Goal: Communication & Community: Answer question/provide support

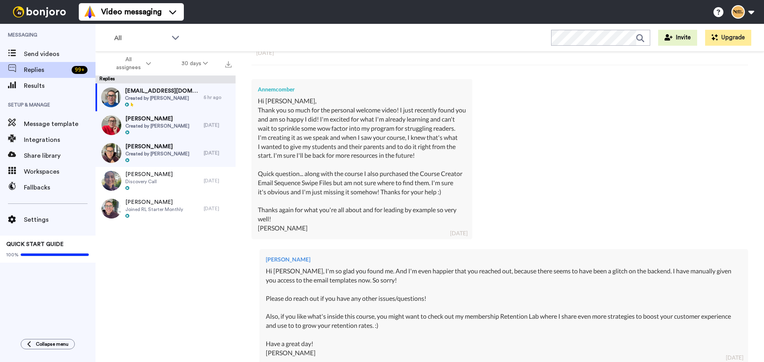
type textarea "x"
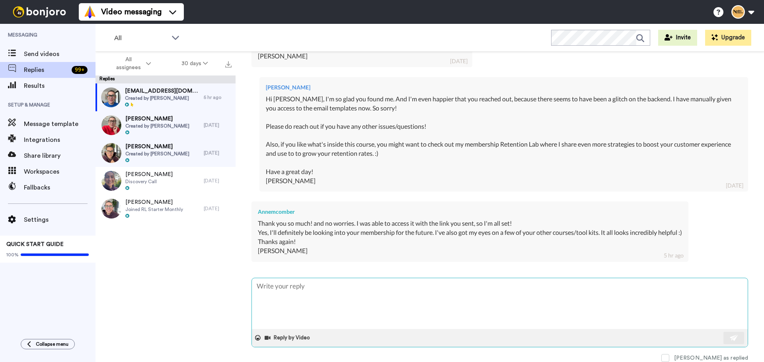
type textarea "Y"
type textarea "x"
type textarea "Ya"
type textarea "x"
type textarea "Yay"
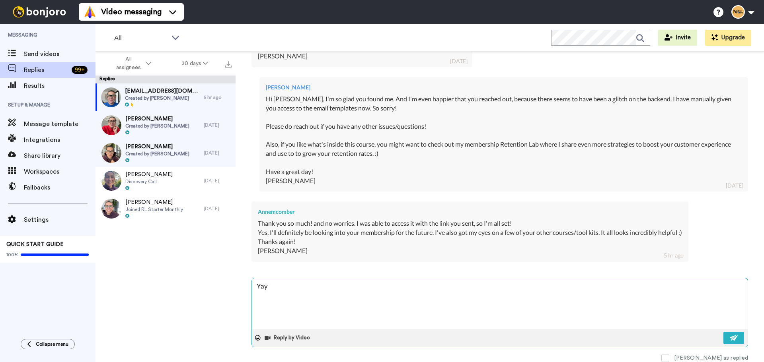
type textarea "x"
type textarea "Yay,"
type textarea "x"
type textarea "Yay,"
type textarea "x"
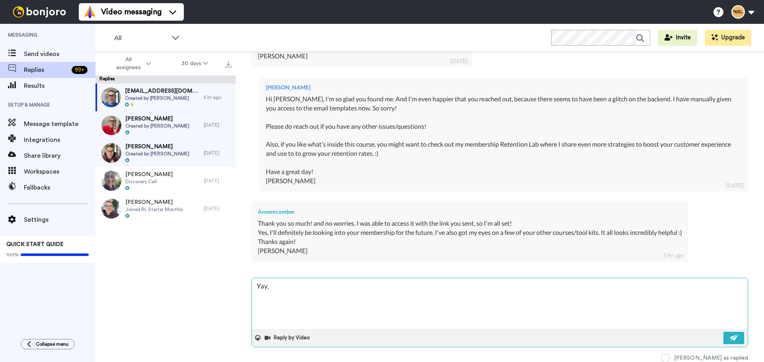
type textarea "Yay, s"
type textarea "x"
type textarea "Yay, shou"
type textarea "x"
type textarea "Yay, shout i"
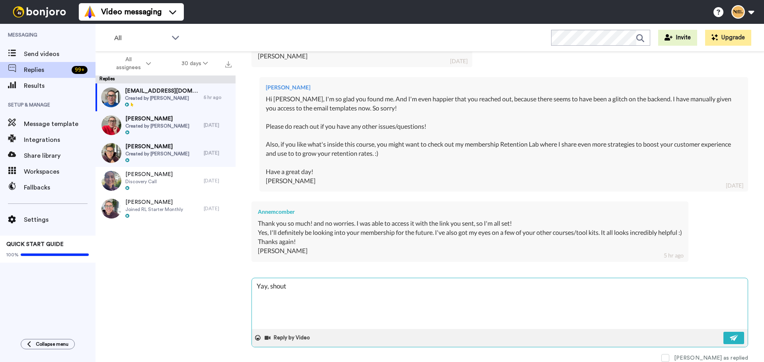
type textarea "x"
type textarea "Yay, shout if"
type textarea "x"
type textarea "Yay, shout if"
type textarea "x"
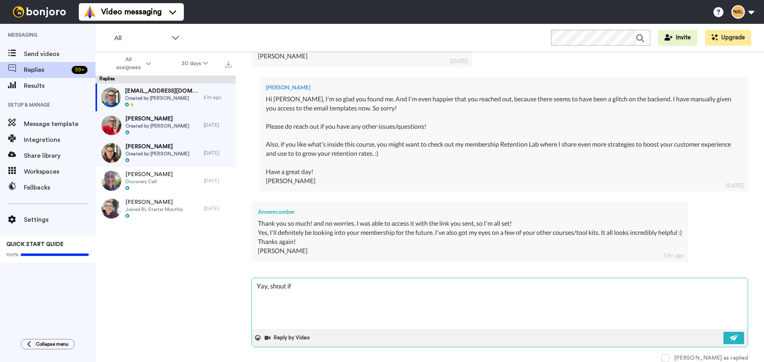
type textarea "Yay, shout if y"
type textarea "x"
type textarea "Yay, shout if yo"
type textarea "x"
type textarea "Yay, shout if you"
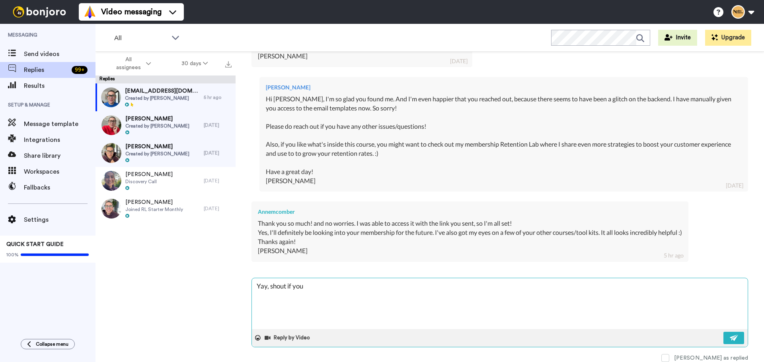
type textarea "x"
type textarea "Yay, shout if you"
type textarea "x"
type textarea "Yay, shout if you n"
type textarea "x"
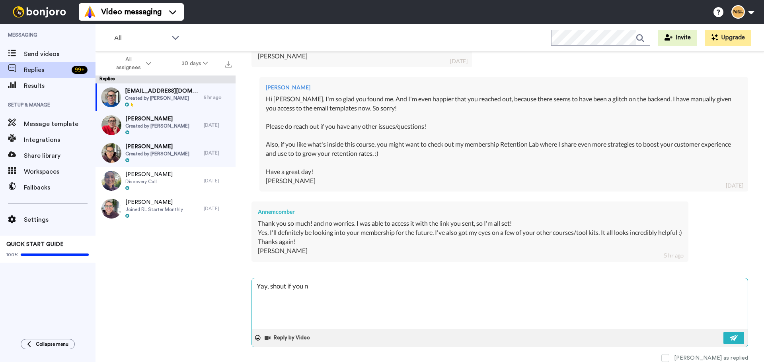
type textarea "Yay, shout if you ne"
type textarea "x"
type textarea "Yay, shout if you nee"
type textarea "x"
type textarea "Yay, shout if you need"
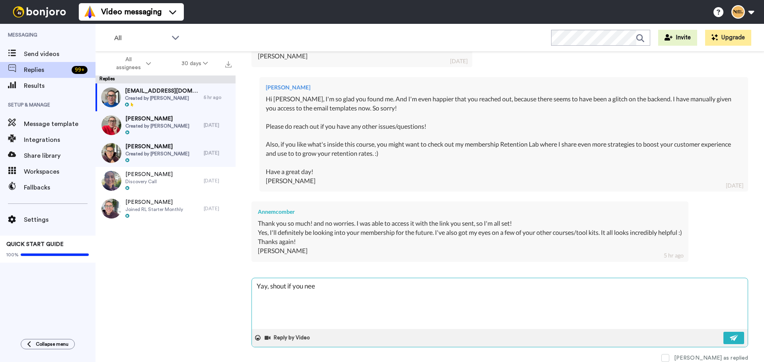
type textarea "x"
type textarea "Yay, shout if you need"
type textarea "x"
type textarea "Yay, shout if you need a"
type textarea "x"
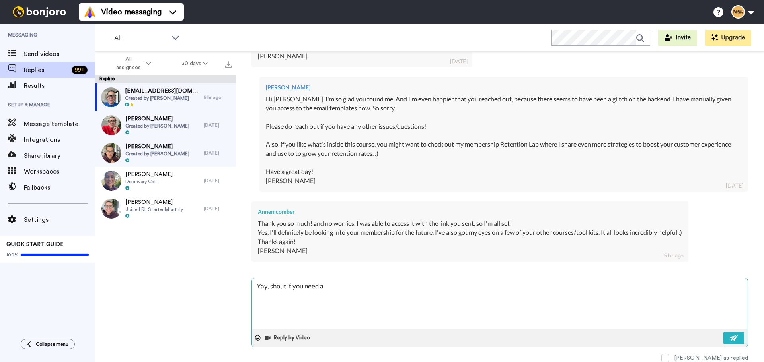
type textarea "Yay, shout if you need an"
type textarea "x"
type textarea "Yay, shout if you need any"
type textarea "x"
type textarea "Yay, shout if you need any"
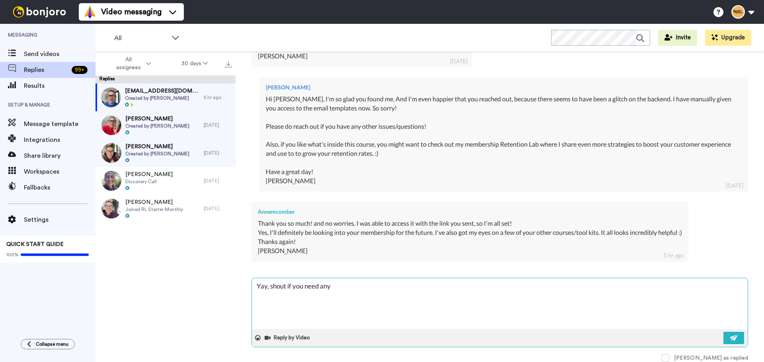
type textarea "x"
type textarea "Yay, shout if you need any h"
type textarea "x"
type textarea "Yay, shout if you need any hl"
type textarea "x"
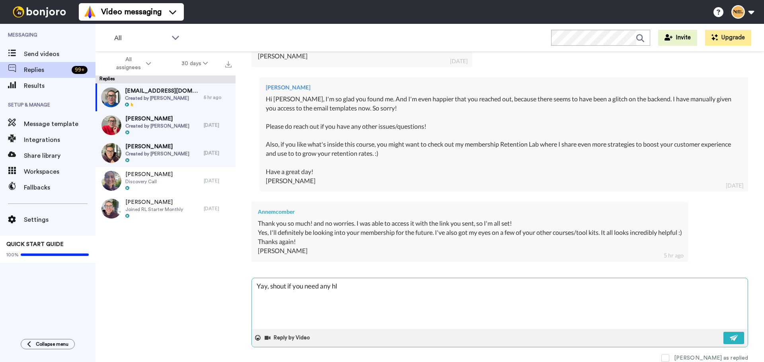
type textarea "Yay, shout if you need any hlp"
type textarea "x"
type textarea "Yay, shout if you need any hlpe"
type textarea "x"
type textarea "Yay, shout if you need any hlp"
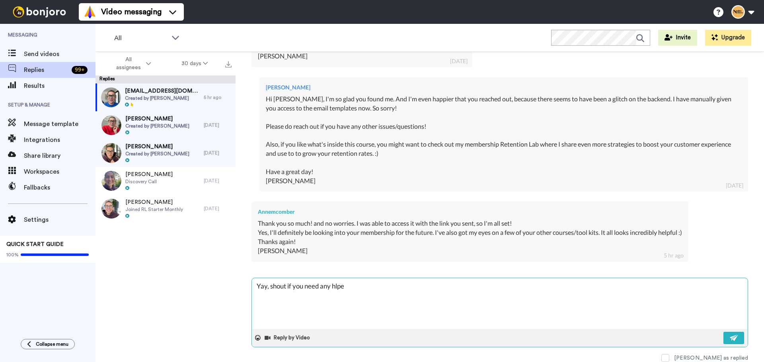
type textarea "x"
type textarea "Yay, shout if you need any hl"
type textarea "x"
type textarea "Yay, shout if you need any h"
type textarea "x"
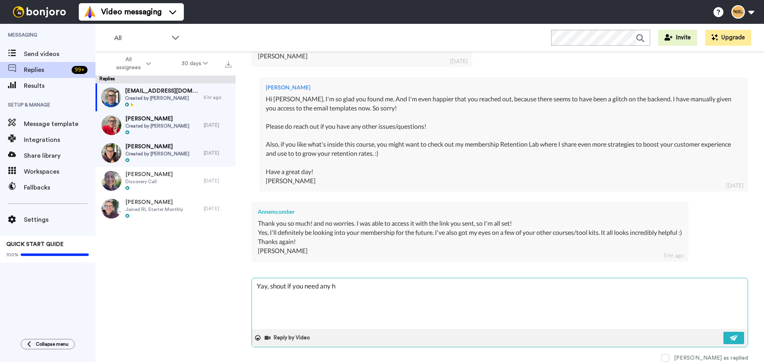
type textarea "Yay, shout if you need any he"
type textarea "x"
type textarea "Yay, shout if you need any hel"
type textarea "x"
type textarea "Yay, shout if you need any help"
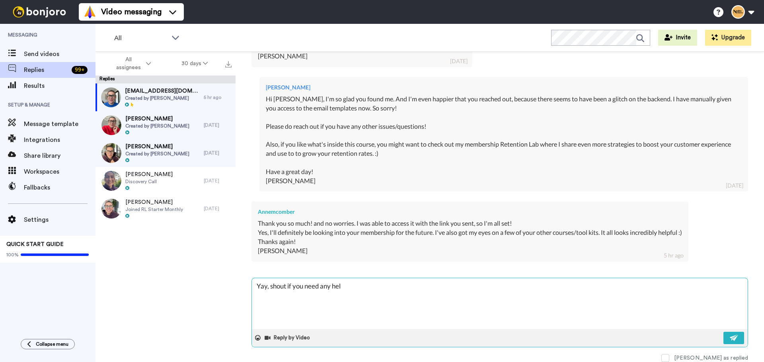
type textarea "x"
type textarea "Yay, shout if you need any help"
type textarea "x"
type textarea "Yay, shout if you need any help f"
type textarea "x"
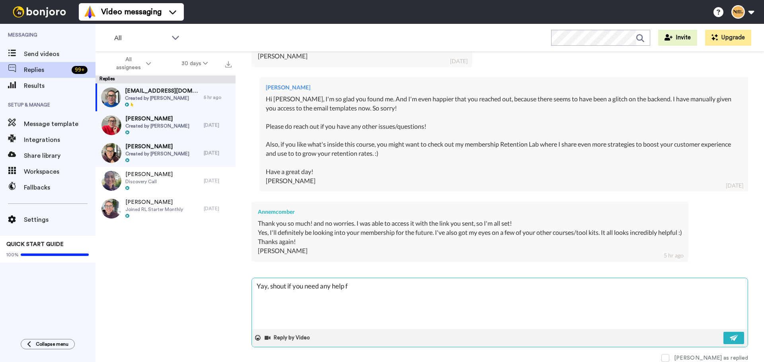
type textarea "Yay, shout if you need any help fi"
type textarea "x"
type textarea "Yay, shout if you need any help fin"
type textarea "x"
type textarea "Yay, shout if you need any help find"
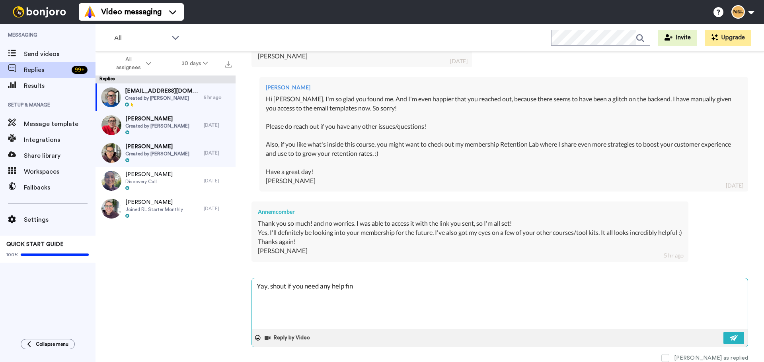
type textarea "x"
type textarea "Yay, shout if you need any help find"
type textarea "x"
type textarea "Yay, shout if you need any help find"
type textarea "x"
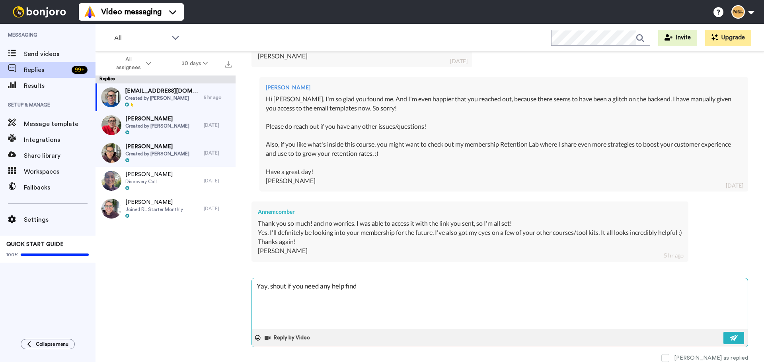
type textarea "Yay, shout if you need any help findi"
type textarea "x"
type textarea "Yay, shout if you need any help findin"
type textarea "x"
type textarea "Yay, shout if you need any help finding"
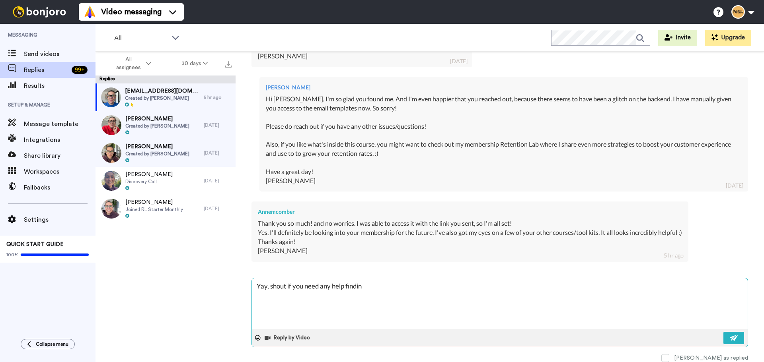
type textarea "x"
type textarea "Yay, shout if you need any help finding"
type textarea "x"
type textarea "Yay, shout if you need any help finding t"
type textarea "x"
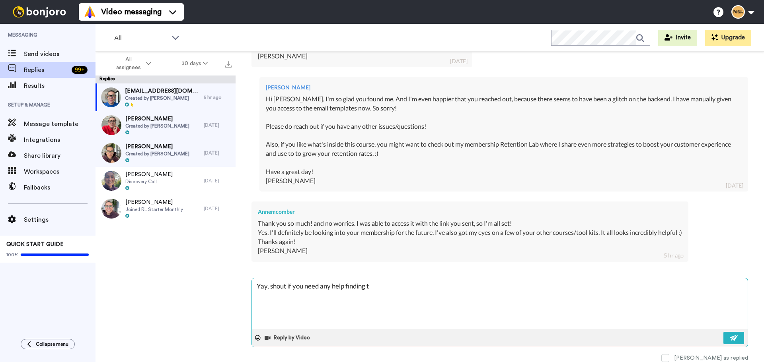
type textarea "Yay, shout if you need any help finding th"
type textarea "x"
type textarea "Yay, shout if you need any help finding the"
type textarea "x"
type textarea "Yay, shout if you need any help finding the"
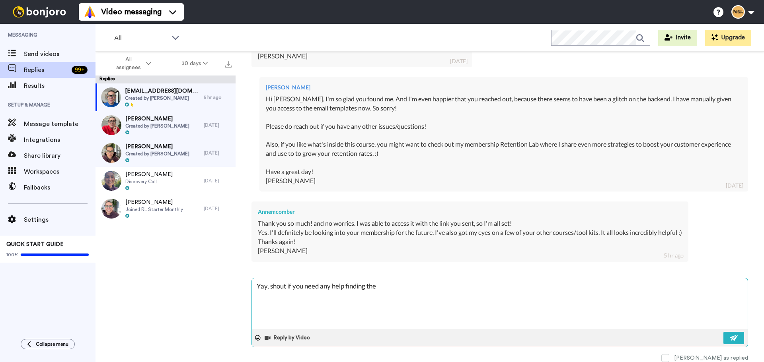
type textarea "x"
type textarea "Yay, shout if you need any help finding the r"
type textarea "x"
type textarea "Yay, shout if you need any help finding the ri"
type textarea "x"
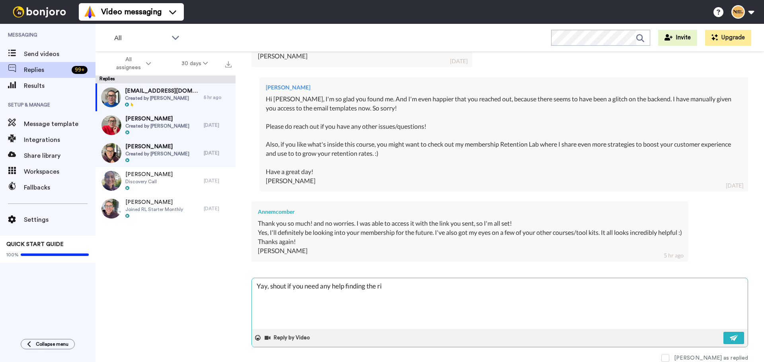
type textarea "Yay, shout if you need any help finding the rig"
type textarea "x"
type textarea "Yay, shout if you need any help finding the righ"
type textarea "x"
type textarea "Yay, shout if you need any help finding the right"
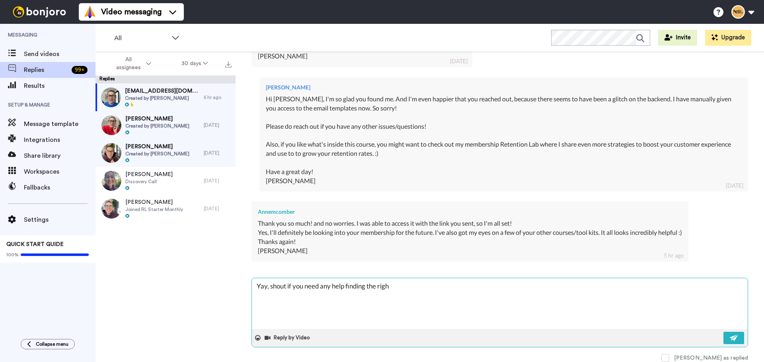
type textarea "x"
type textarea "Yay, shout if you need any help finding the right"
type textarea "x"
type textarea "Yay, shout if you need any help finding the right f"
type textarea "x"
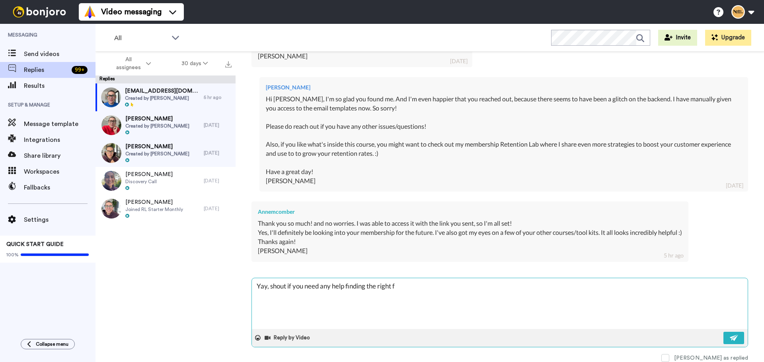
type textarea "Yay, shout if you need any help finding the right fi"
type textarea "x"
type textarea "Yay, shout if you need any help finding the right fit"
type textarea "x"
type textarea "Yay, shout if you need any help finding the right fit"
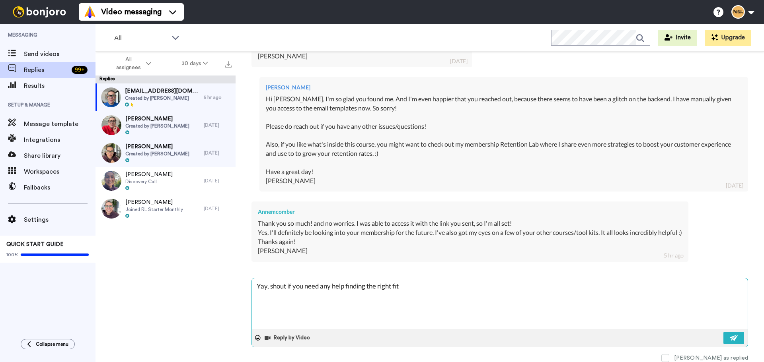
type textarea "x"
type textarea "Yay, shout if you need any help finding the right fit f"
type textarea "x"
type textarea "Yay, shout if you need any help finding the right fit fo"
type textarea "x"
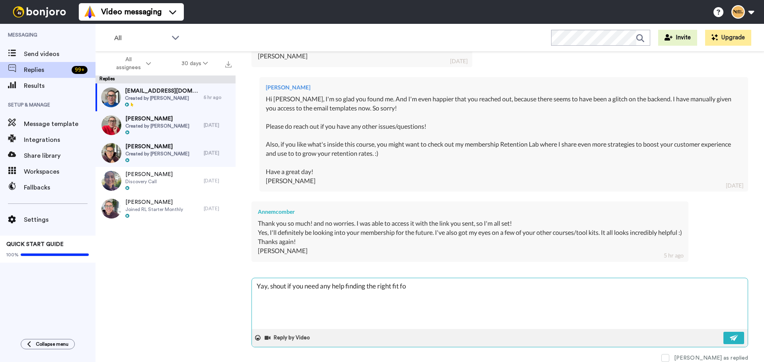
type textarea "Yay, shout if you need any help finding the right fit for"
type textarea "x"
type textarea "Yay, shout if you need any help finding the right fit for"
type textarea "x"
type textarea "Yay, shout if you need any help finding the right fit for y"
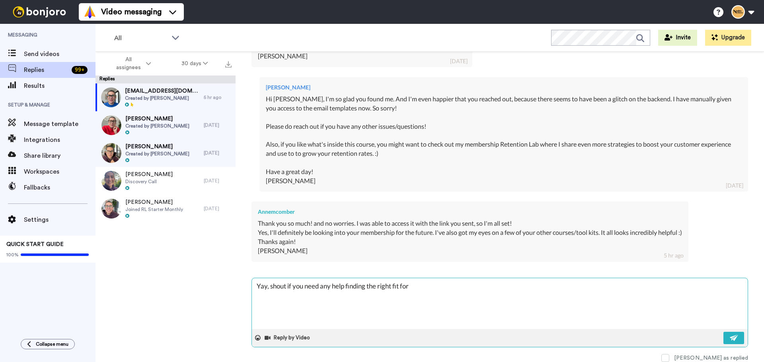
type textarea "x"
type textarea "Yay, shout if you need any help finding the right fit for yo"
type textarea "x"
type textarea "Yay, shout if you need any help finding the right fit for you"
type textarea "x"
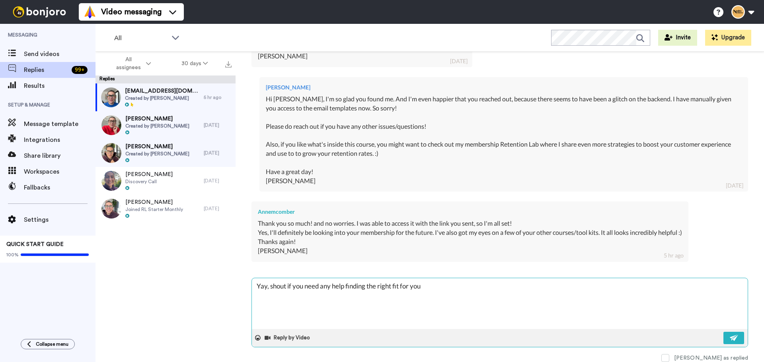
type textarea "Yay, shout if you need any help finding the right fit for your"
type textarea "x"
type textarea "Yay, shout if you need any help finding the right fit for your"
type textarea "x"
type textarea "Yay, shout if you need any help finding the right fit for your g"
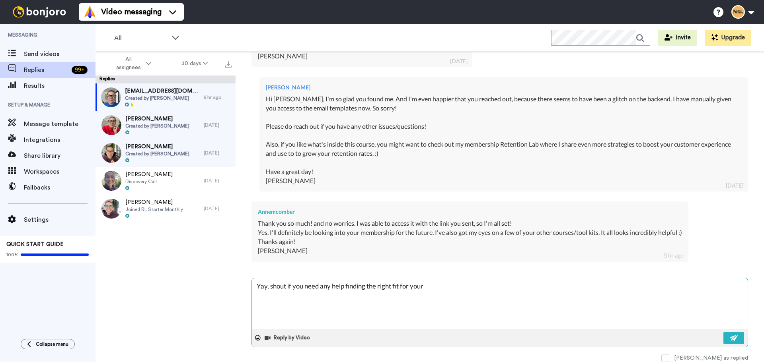
type textarea "x"
type textarea "Yay, shout if you need any help finding the right fit for your go"
type textarea "x"
type textarea "Yay, shout if you need any help finding the right fit for your goa"
type textarea "x"
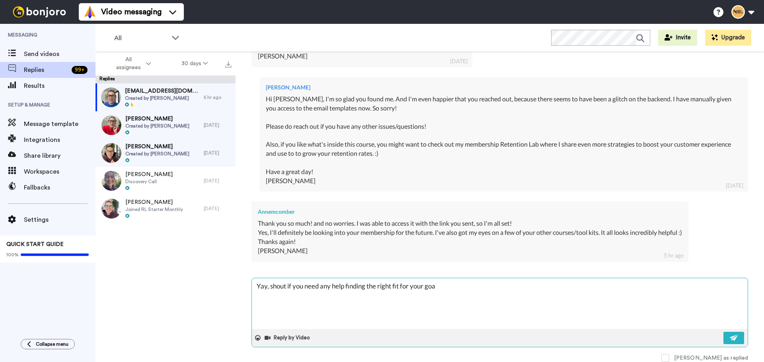
type textarea "Yay, shout if you need any help finding the right fit for your goal"
type textarea "x"
type textarea "Yay, shout if you need any help finding the right fit for your goals"
type textarea "x"
type textarea "Yay, shout if you need any help finding the right fit for your goals."
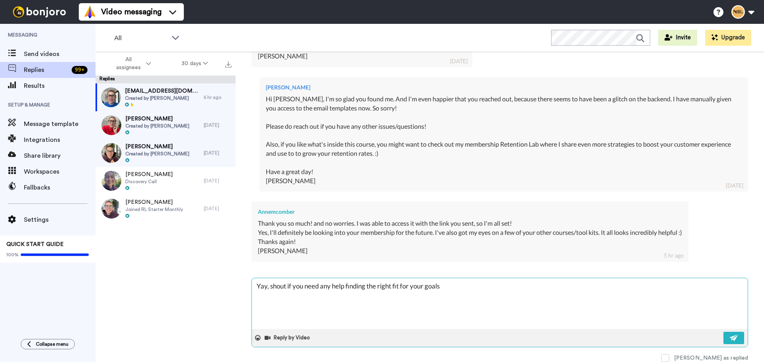
type textarea "x"
type textarea "Yay, shout if you need any help finding the right fit for your goals."
type textarea "x"
type textarea "Yay, shout if you need any help finding the right fit for your goals. :"
type textarea "x"
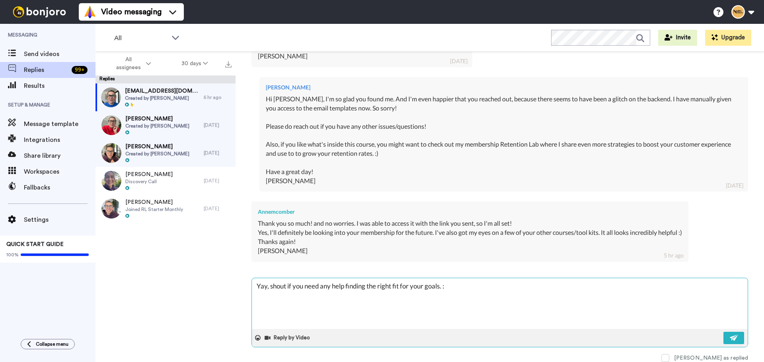
type textarea "Yay, shout if you need any help finding the right fit for your goals. :)"
type textarea "x"
type textarea "Yay, shout if you need any help finding the right fit for your goals. :)"
type textarea "x"
type textarea "Yay, shout if you need any help finding the right fit for your goals. :) H"
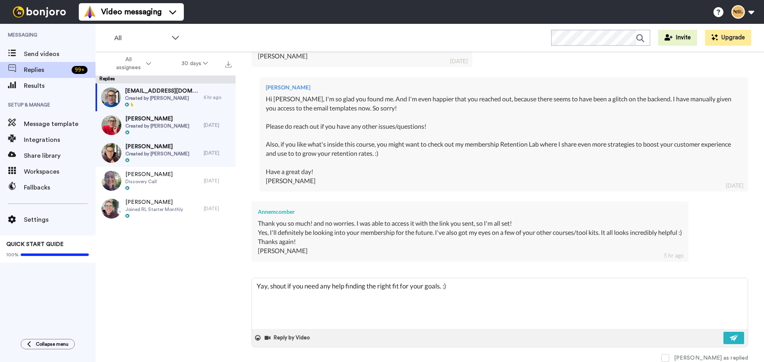
type textarea "x"
type textarea "Yay, shout if you need any help finding the right fit for your goals. :) Ha"
type textarea "x"
type textarea "Yay, shout if you need any help finding the right fit for your goals. :) Hav"
type textarea "x"
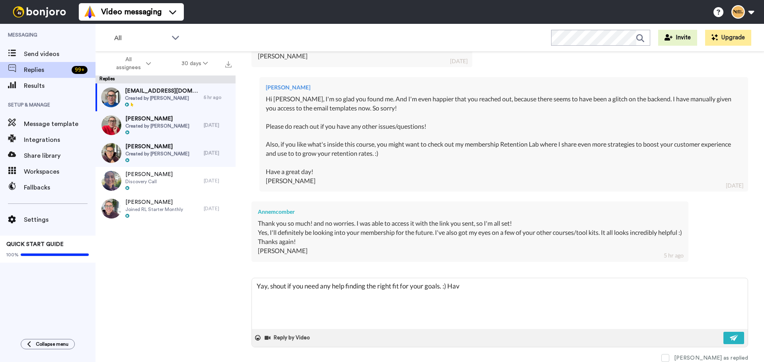
type textarea "Yay, shout if you need any help finding the right fit for your goals. :) Have"
type textarea "x"
type textarea "Yay, shout if you need any help finding the right fit for your goals. :) Have"
type textarea "x"
type textarea "Yay, shout if you need any help finding the right fit for your goals. :) Have a"
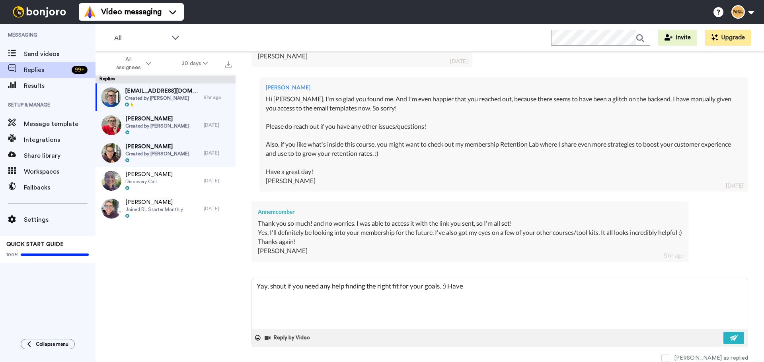
type textarea "x"
type textarea "Yay, shout if you need any help finding the right fit for your goals. :) Have a"
type textarea "x"
type textarea "Yay, shout if you need any help finding the right fit for your goals. :) Have a…"
type textarea "x"
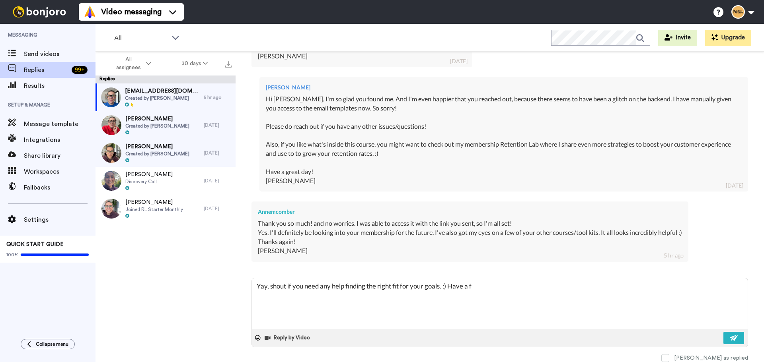
type textarea "Yay, shout if you need any help finding the right fit for your goals. :) Have a…"
type textarea "x"
type textarea "Yay, shout if you need any help finding the right fit for your goals. :) Have a…"
type textarea "x"
type textarea "Yay, shout if you need any help finding the right fit for your goals. :) Have a…"
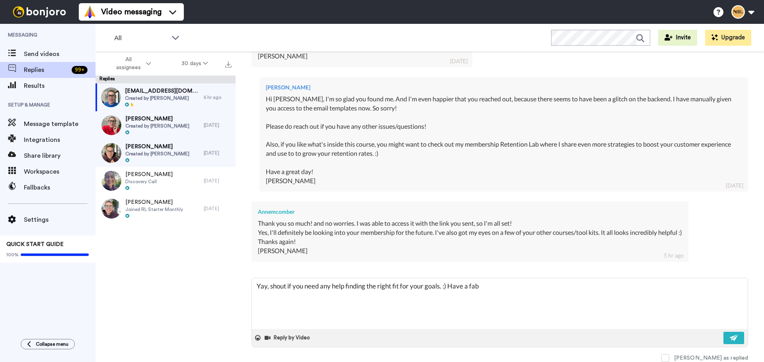
type textarea "x"
type textarea "Yay, shout if you need any help finding the right fit for your goals. :) Have a…"
type textarea "x"
type textarea "Yay, shout if you need any help finding the right fit for your goals. :) Have a…"
type textarea "x"
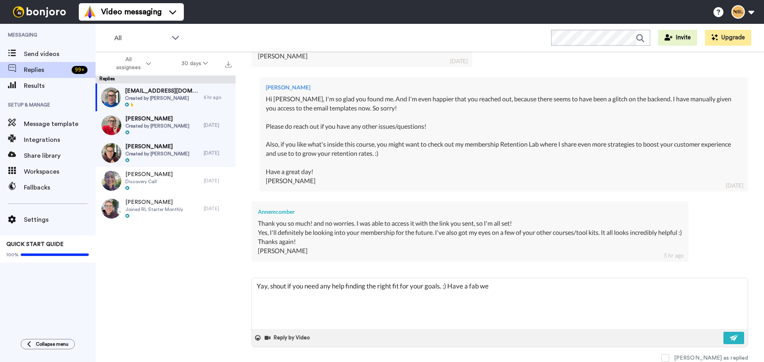
type textarea "Yay, shout if you need any help finding the right fit for your goals. :) Have a…"
type textarea "x"
type textarea "Yay, shout if you need any help finding the right fit for your goals. :) Have a…"
type textarea "x"
type textarea "Yay, shout if you need any help finding the right fit for your goals. :) Have a…"
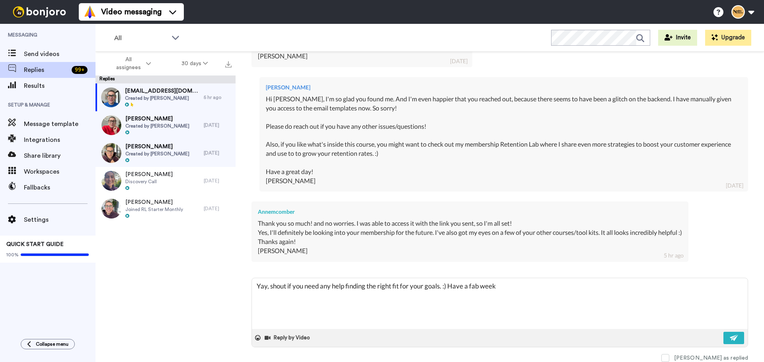
type textarea "x"
type textarea "Yay, shout if you need any help finding the right fit for your goals. :) Have a…"
type textarea "x"
type textarea "Yay, shout if you need any help finding the right fit for your goals. :) Have a…"
type textarea "x"
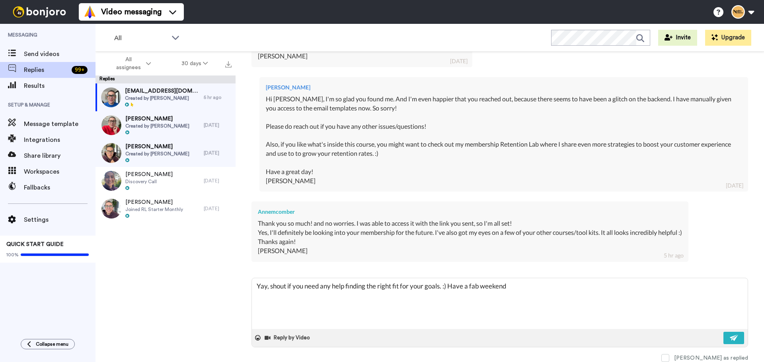
type textarea "Yay, shout if you need any help finding the right fit for your goals. :) Have a…"
type textarea "x"
type textarea "Yay, shout if you need any help finding the right fit for your goals. :) Have a…"
type textarea "x"
type textarea "Yay, shout if you need any help finding the right fit for your goals. :) Have a…"
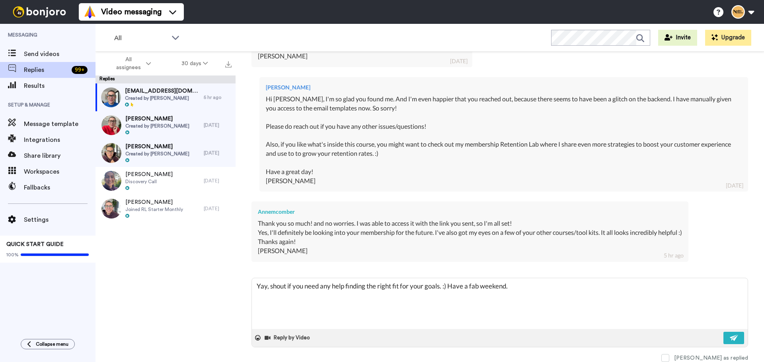
type textarea "x"
type textarea "Yay, shout if you need any help finding the right fit for your goals. :) Have a…"
type textarea "x"
type textarea "Yay, shout if you need any help finding the right fit for your goals. :) Have a…"
click at [737, 343] on button at bounding box center [733, 338] width 21 height 12
